Goal: Find specific page/section: Find specific page/section

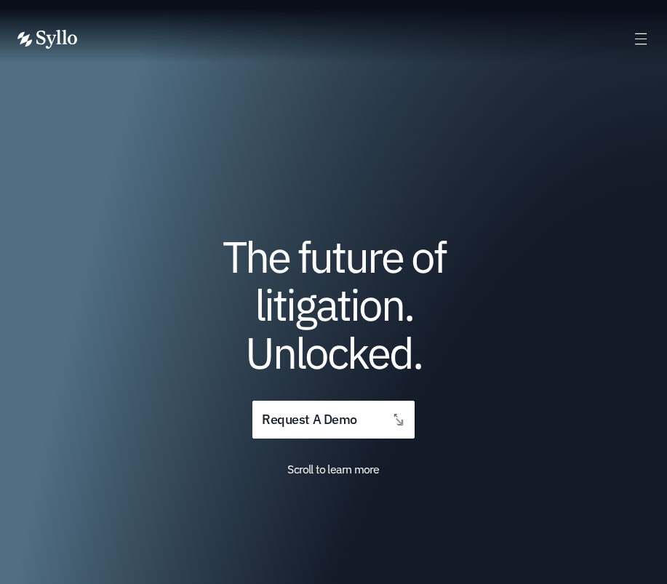
click at [639, 42] on icon at bounding box center [641, 39] width 17 height 17
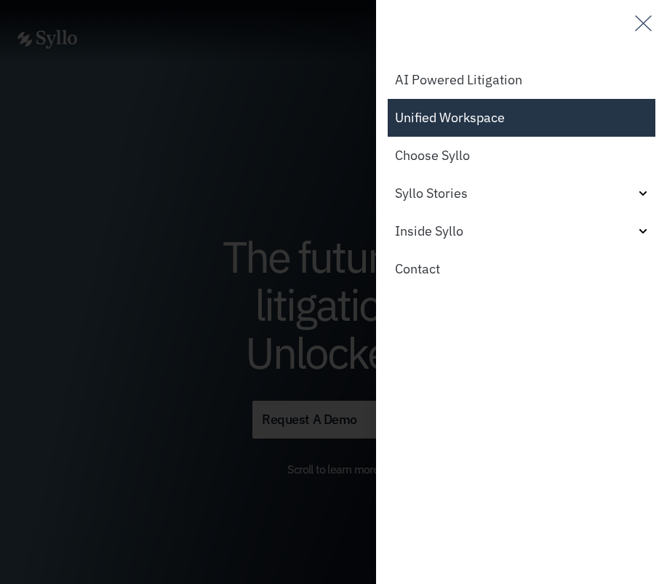
click at [431, 120] on link "Unified Workspace" at bounding box center [522, 118] width 268 height 38
